Goal: Task Accomplishment & Management: Use online tool/utility

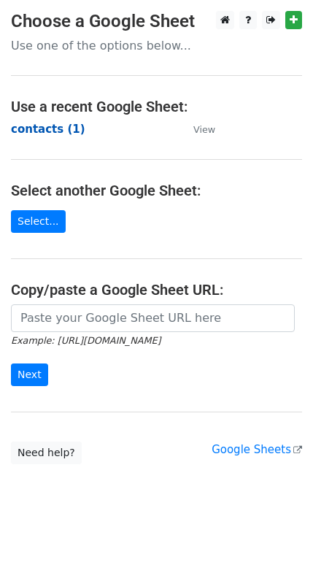
click at [42, 130] on strong "contacts (1)" at bounding box center [48, 129] width 74 height 13
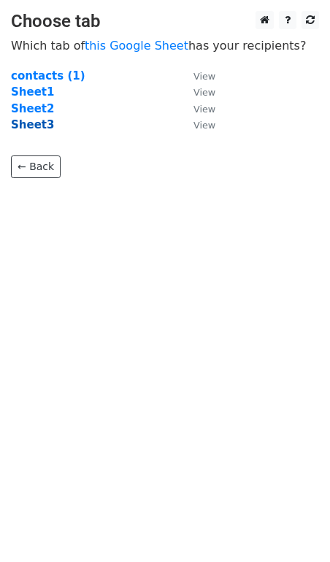
click at [31, 123] on strong "Sheet3" at bounding box center [32, 124] width 43 height 13
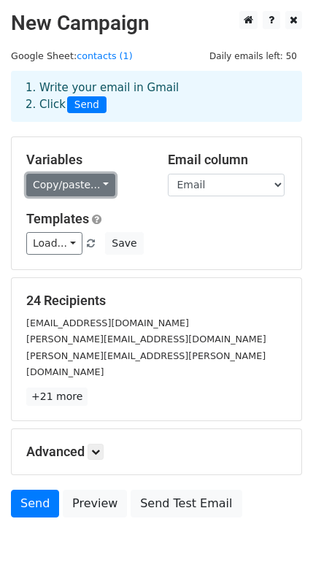
click at [86, 193] on link "Copy/paste..." at bounding box center [70, 185] width 89 height 23
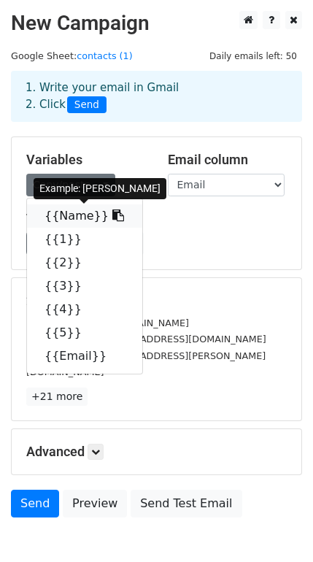
click at [75, 220] on link "{{Name}}" at bounding box center [84, 215] width 115 height 23
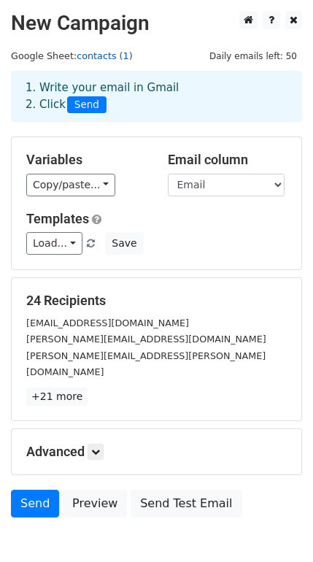
click at [109, 59] on link "contacts (1)" at bounding box center [105, 55] width 56 height 11
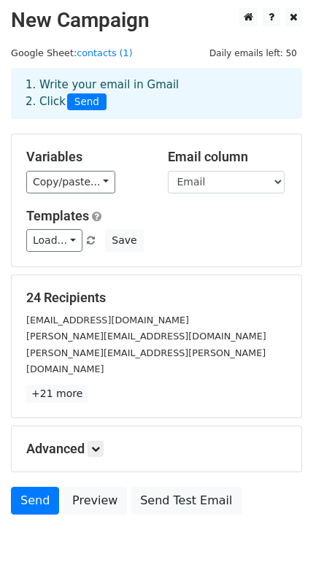
scroll to position [1, 0]
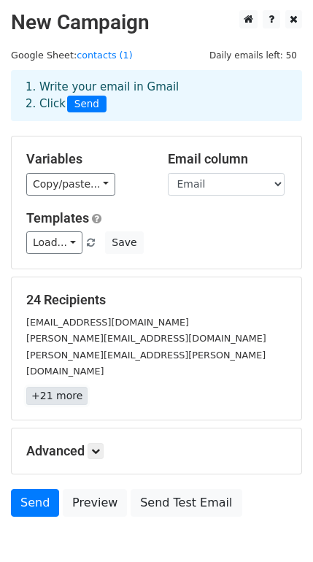
click at [48, 387] on link "+21 more" at bounding box center [56, 396] width 61 height 18
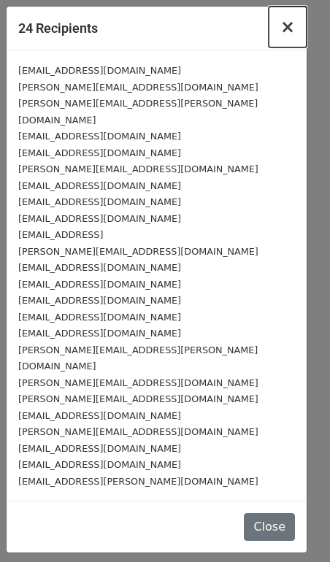
click at [294, 27] on span "×" at bounding box center [287, 27] width 15 height 20
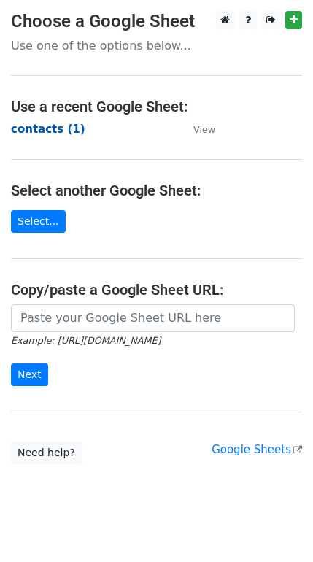
click at [40, 131] on strong "contacts (1)" at bounding box center [48, 129] width 74 height 13
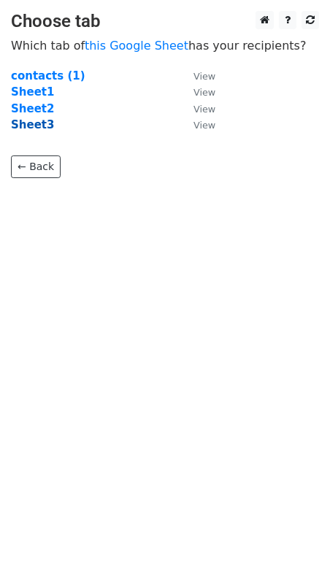
click at [32, 129] on strong "Sheet3" at bounding box center [32, 124] width 43 height 13
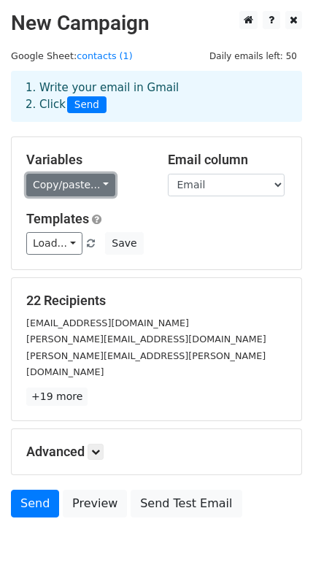
click at [88, 191] on link "Copy/paste..." at bounding box center [70, 185] width 89 height 23
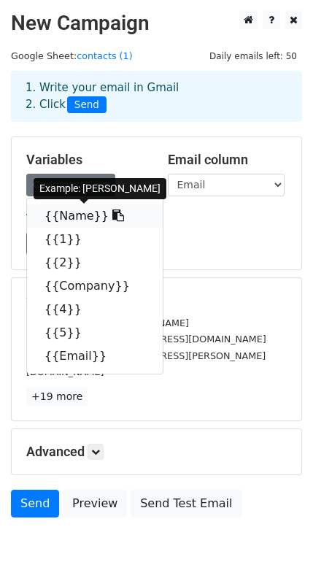
click at [67, 215] on link "{{Name}}" at bounding box center [95, 215] width 136 height 23
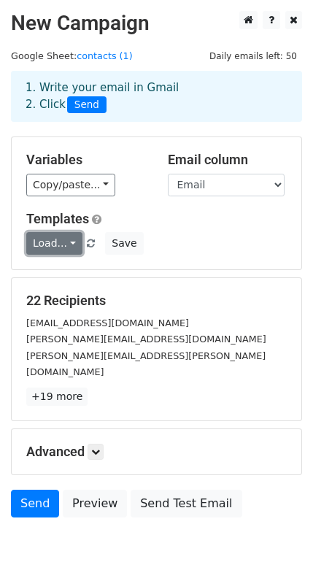
click at [65, 248] on link "Load..." at bounding box center [54, 243] width 56 height 23
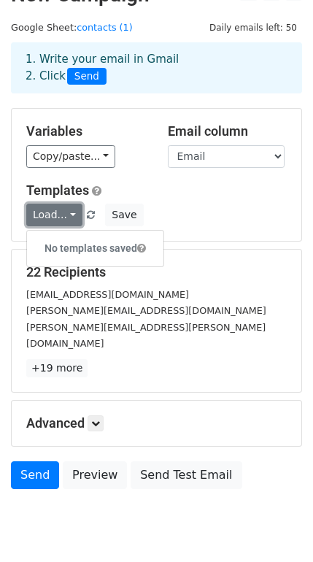
scroll to position [31, 0]
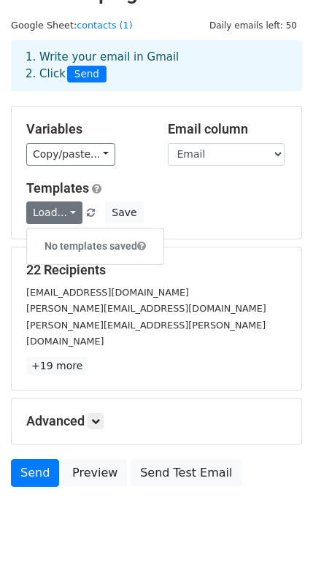
click at [156, 221] on div "Load... No templates saved Save" at bounding box center [156, 213] width 283 height 23
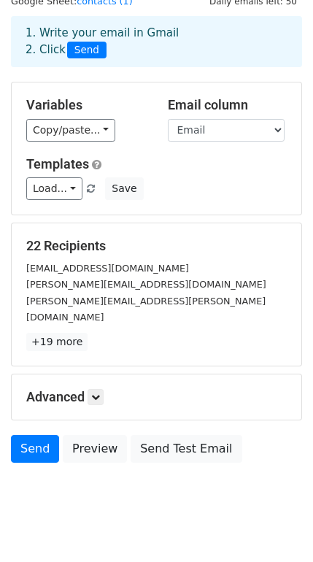
scroll to position [56, 0]
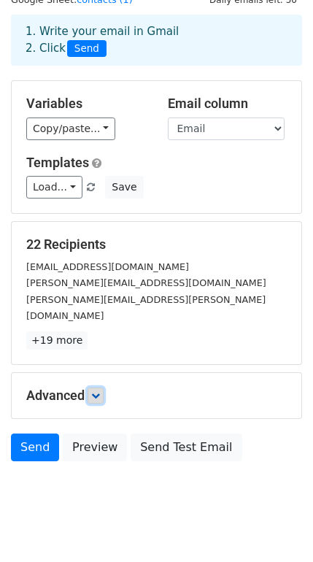
click at [95, 391] on icon at bounding box center [95, 395] width 9 height 9
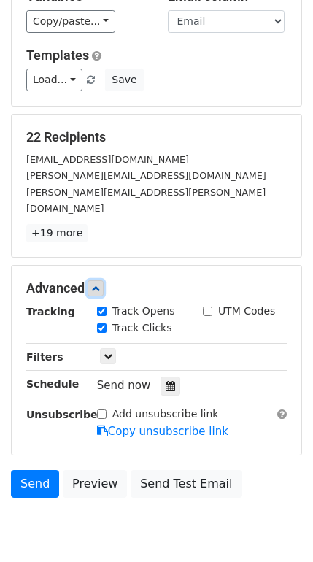
scroll to position [162, 0]
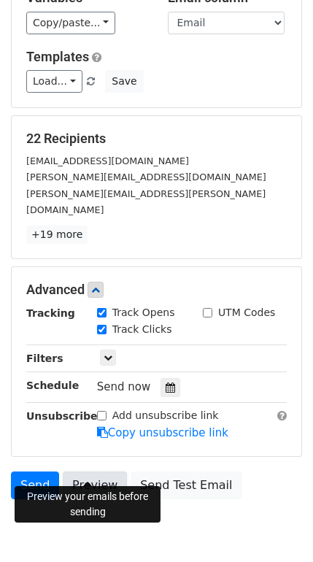
click at [74, 474] on link "Preview" at bounding box center [95, 486] width 64 height 28
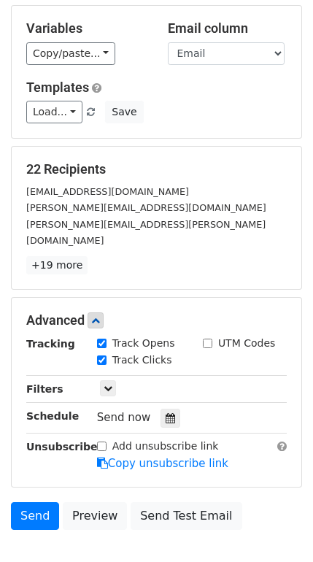
scroll to position [206, 0]
